Goal: Task Accomplishment & Management: Use online tool/utility

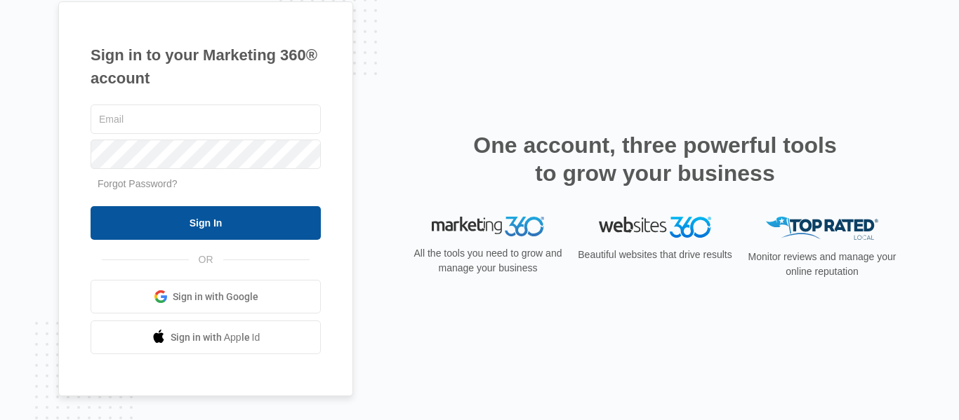
type input "[PERSON_NAME][EMAIL_ADDRESS][DOMAIN_NAME]"
click at [218, 230] on input "Sign In" at bounding box center [206, 223] width 230 height 34
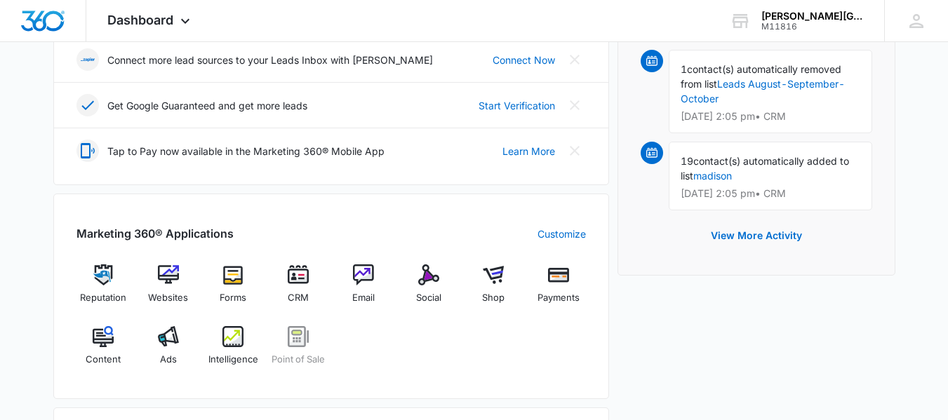
scroll to position [421, 0]
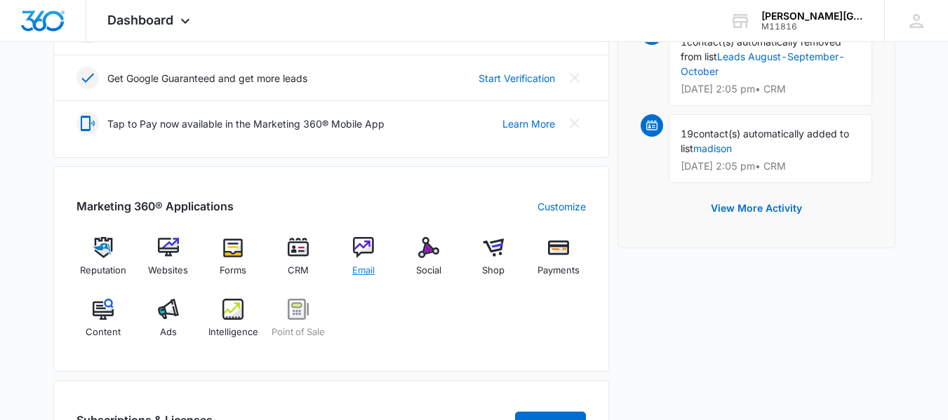
click at [369, 269] on span "Email" at bounding box center [363, 271] width 22 height 14
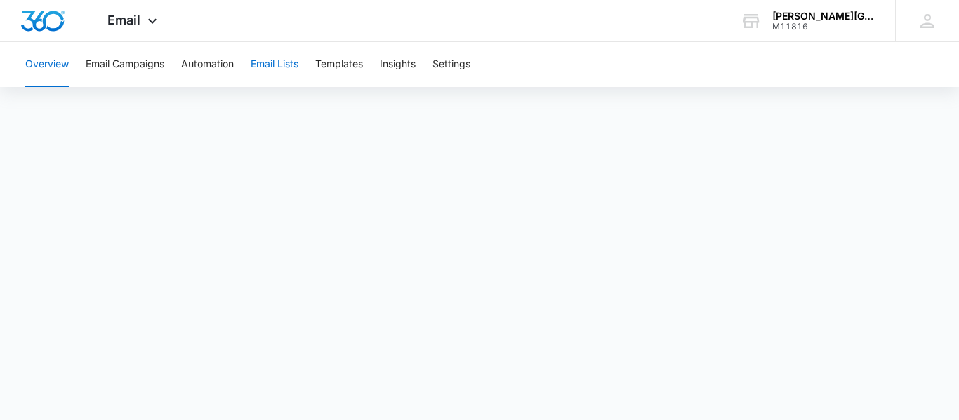
click at [281, 65] on button "Email Lists" at bounding box center [275, 64] width 48 height 45
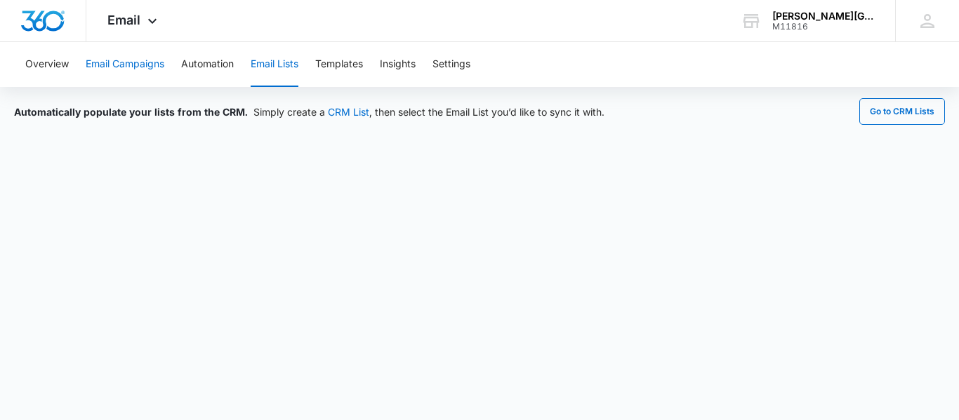
click at [127, 71] on button "Email Campaigns" at bounding box center [125, 64] width 79 height 45
